Goal: Transaction & Acquisition: Purchase product/service

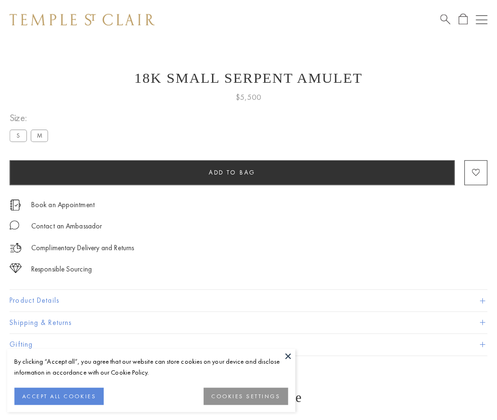
scroll to position [0, 0]
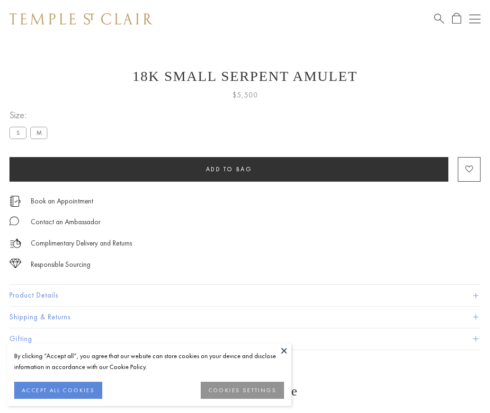
click at [229, 169] on span "Add to bag" at bounding box center [229, 169] width 46 height 8
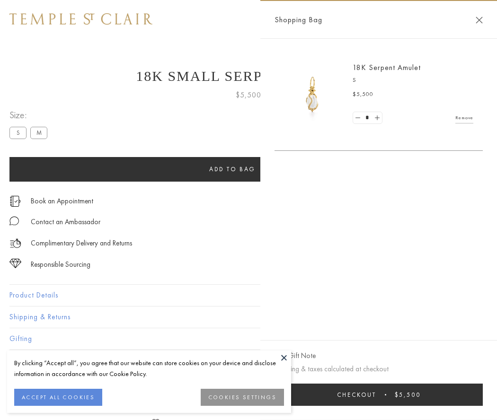
click at [385, 395] on button "Checkout $5,500" at bounding box center [379, 395] width 208 height 22
